Goal: Check status: Check status

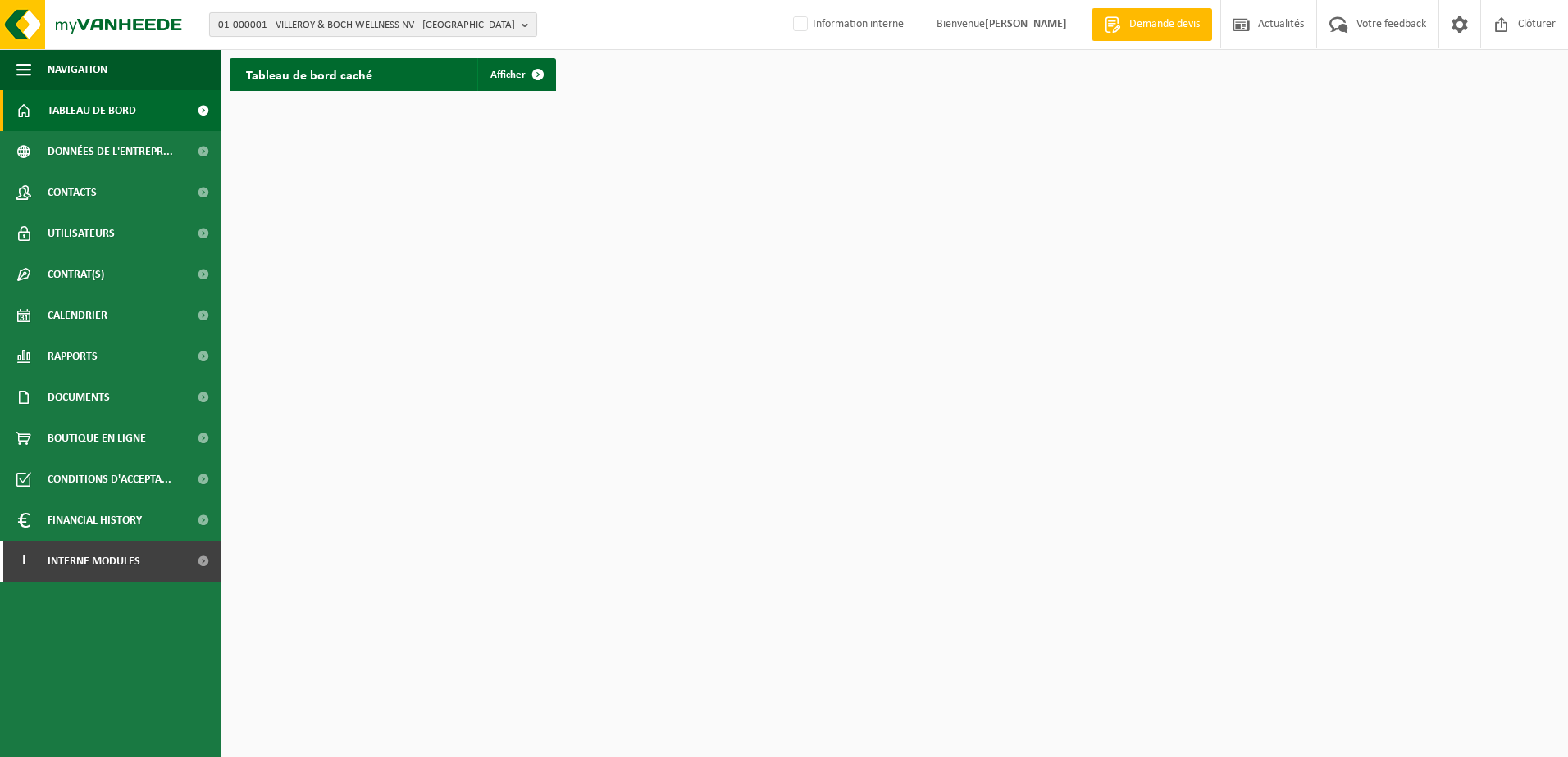
click at [423, 25] on span "01-000001 - VILLEROY & BOCH WELLNESS NV - [GEOGRAPHIC_DATA]" at bounding box center [366, 25] width 297 height 24
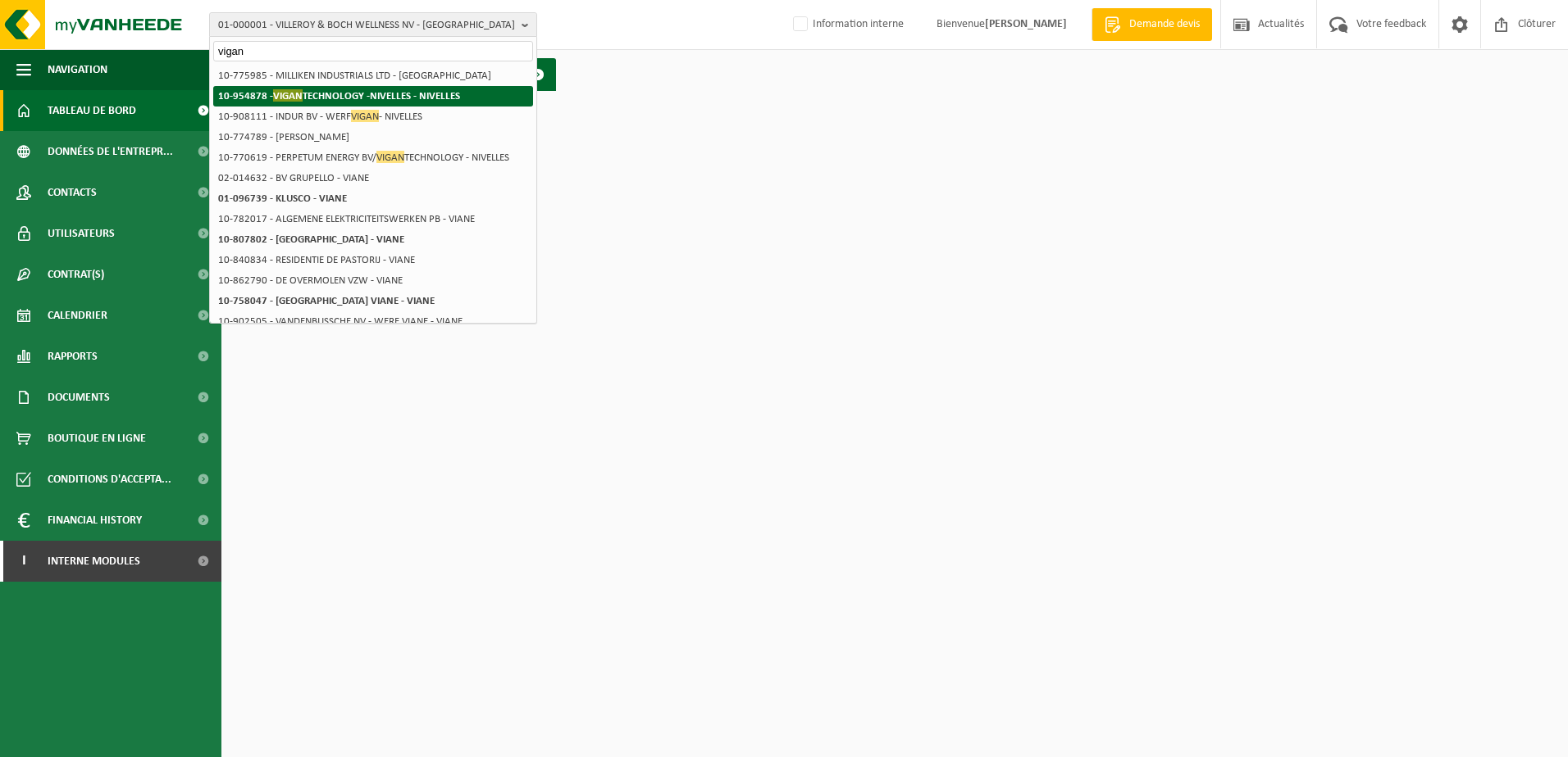
type input "vigan"
click at [412, 93] on strong "10-954878 - VIGAN TECHNOLOGY -NIVELLES - NIVELLES" at bounding box center [339, 95] width 242 height 12
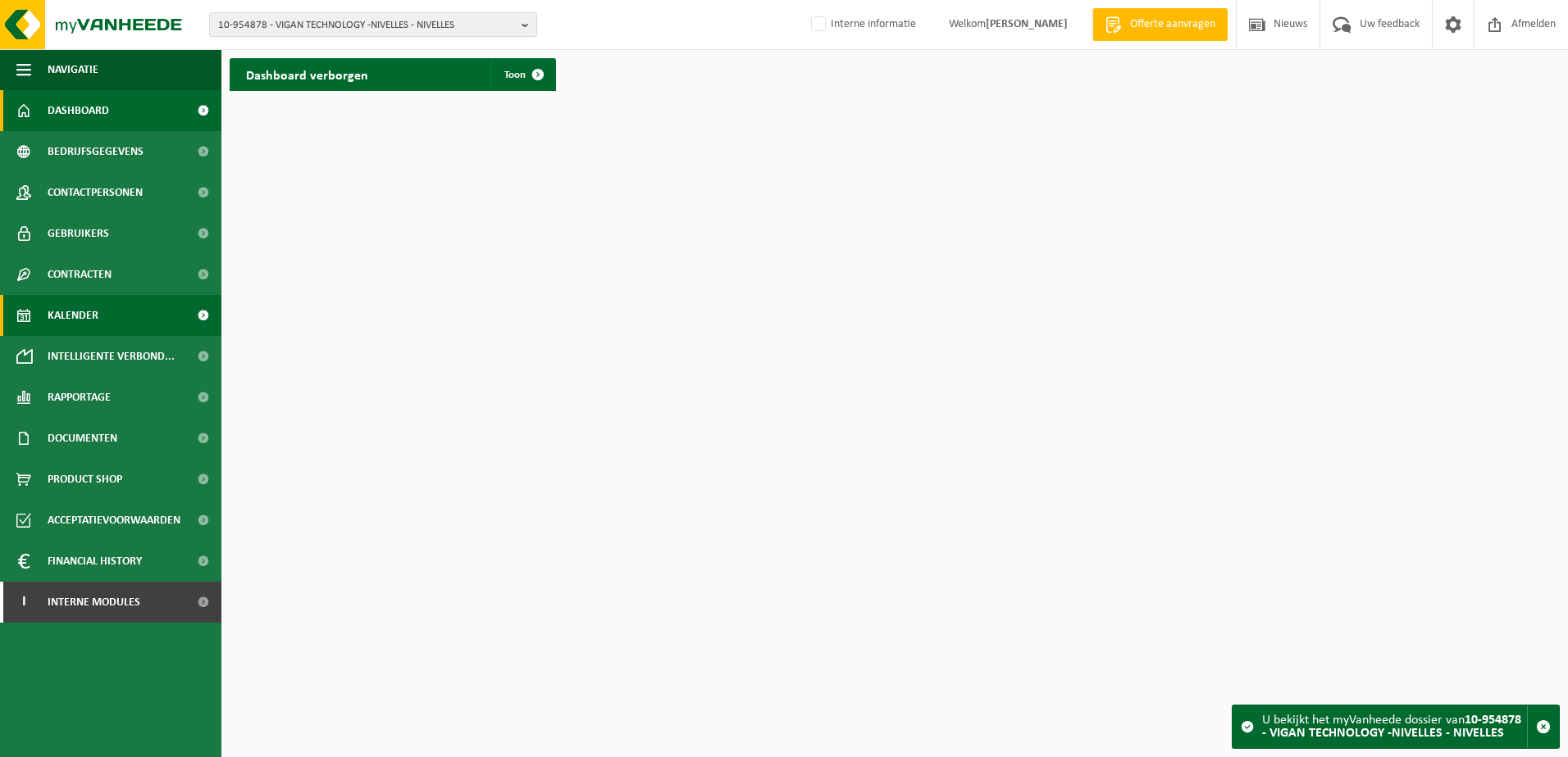
click at [74, 315] on span "Kalender" at bounding box center [73, 315] width 51 height 41
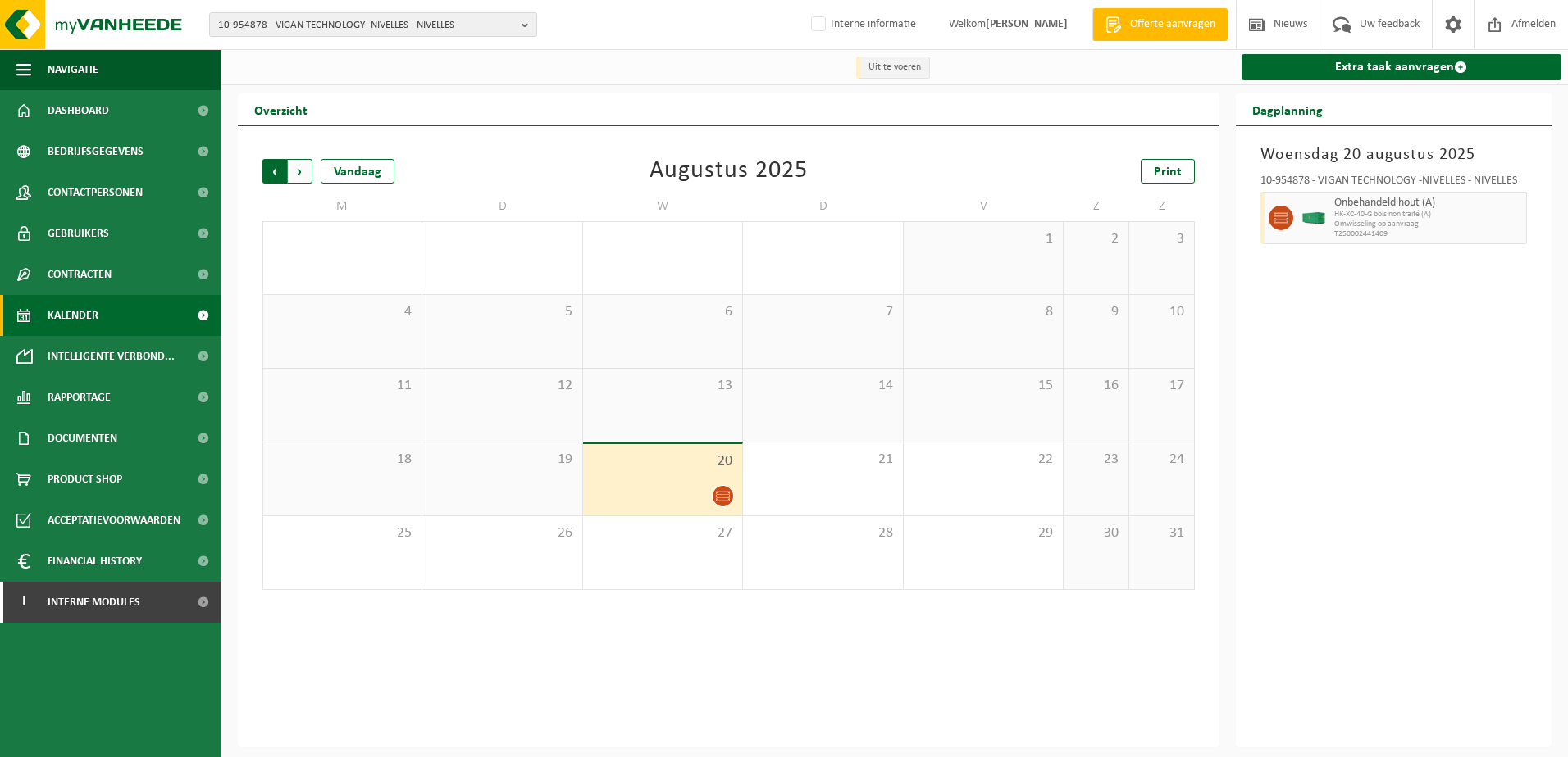
click at [305, 172] on span "Volgende" at bounding box center [300, 171] width 24 height 24
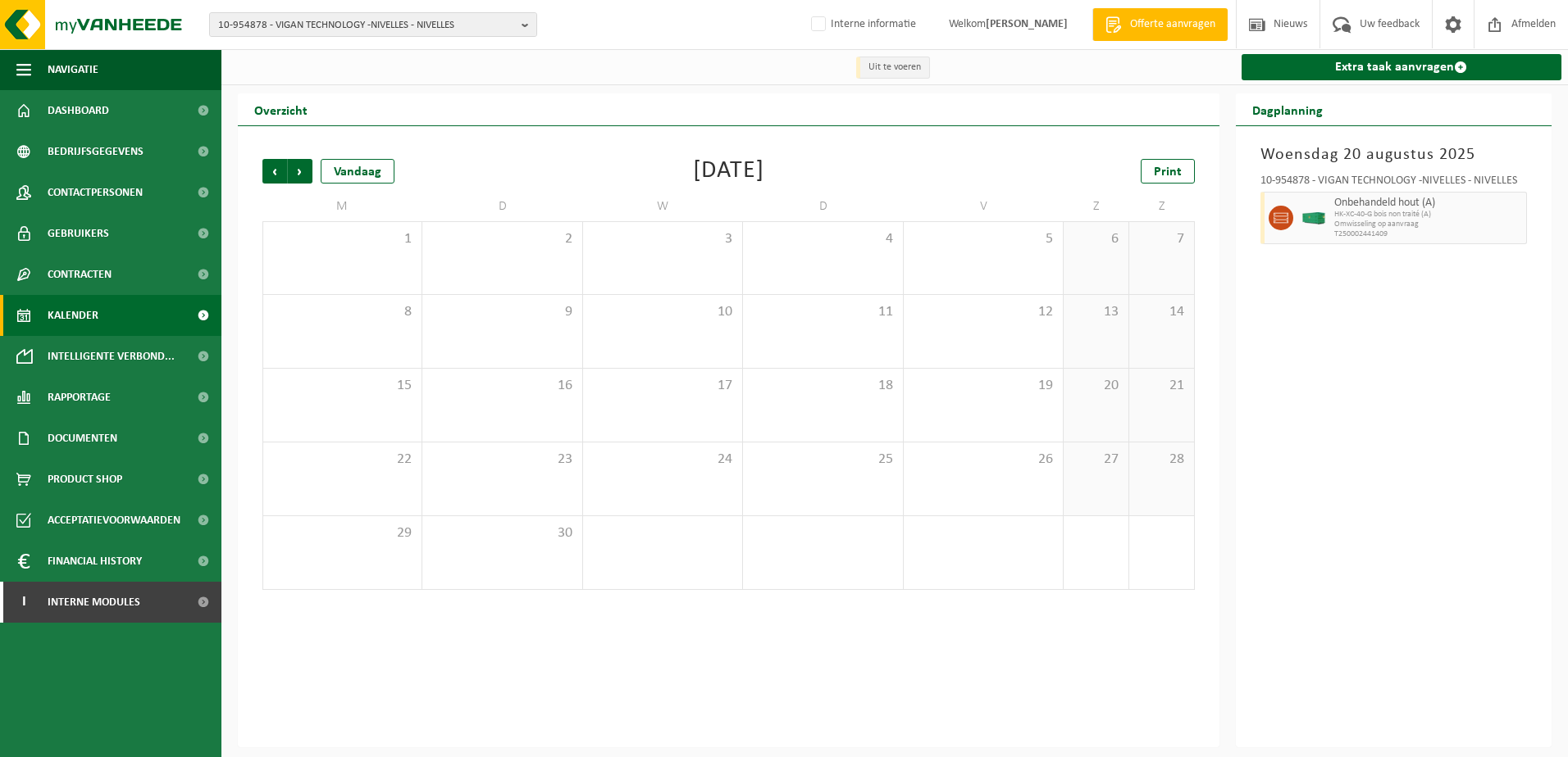
click at [305, 172] on span "Volgende" at bounding box center [300, 171] width 24 height 24
click at [276, 172] on span "Vorige" at bounding box center [275, 171] width 24 height 24
